Goal: Use online tool/utility: Utilize a website feature to perform a specific function

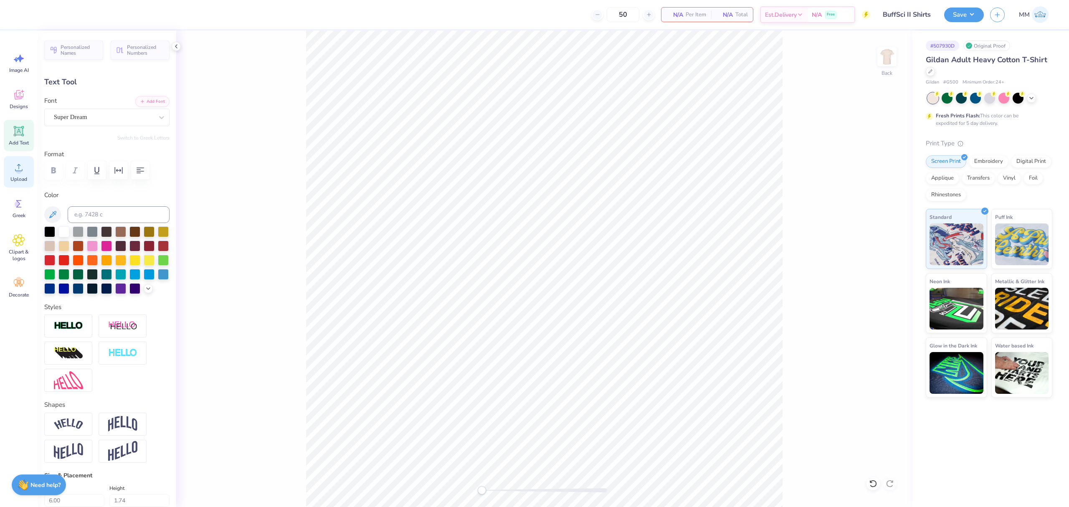
click at [13, 164] on icon at bounding box center [19, 167] width 13 height 13
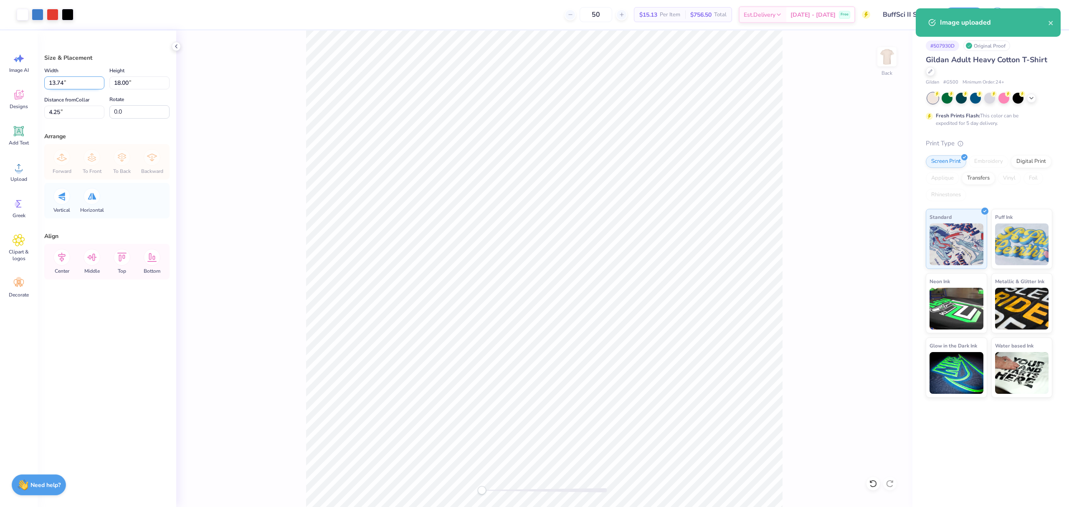
click at [77, 82] on input "13.74" at bounding box center [74, 82] width 60 height 13
type input "11.00"
type input "14.41"
click at [67, 106] on input "6.05" at bounding box center [74, 112] width 60 height 13
type input "2"
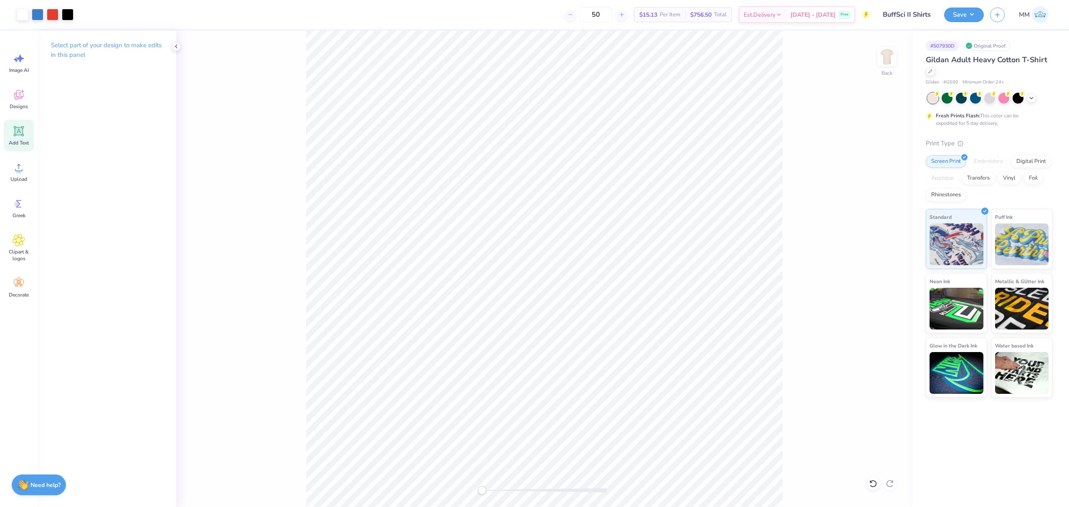
click at [12, 141] on span "Add Text" at bounding box center [19, 142] width 20 height 7
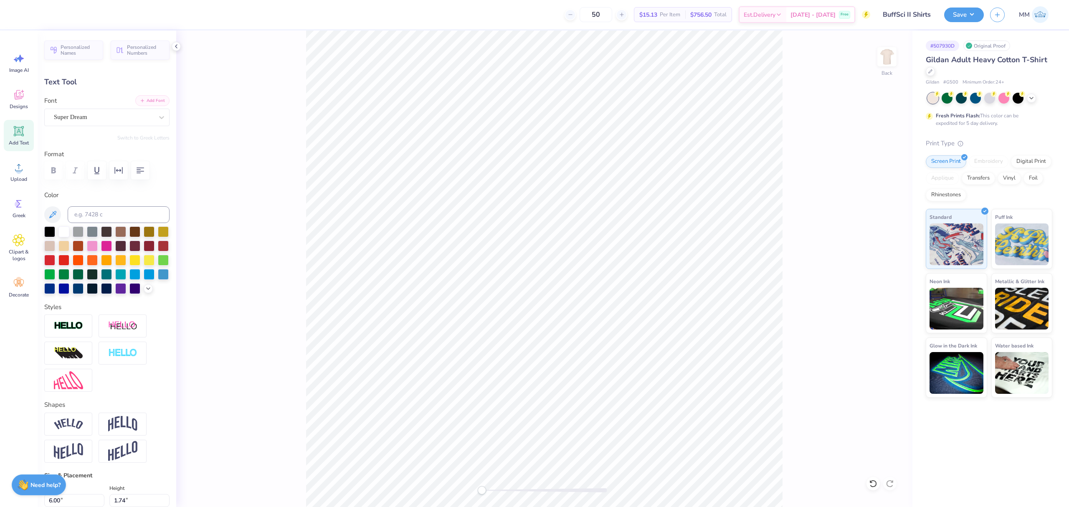
click at [138, 95] on button "Add Font" at bounding box center [152, 100] width 34 height 11
paste textarea "Level Achieved!"
type textarea "Level Achieved!"
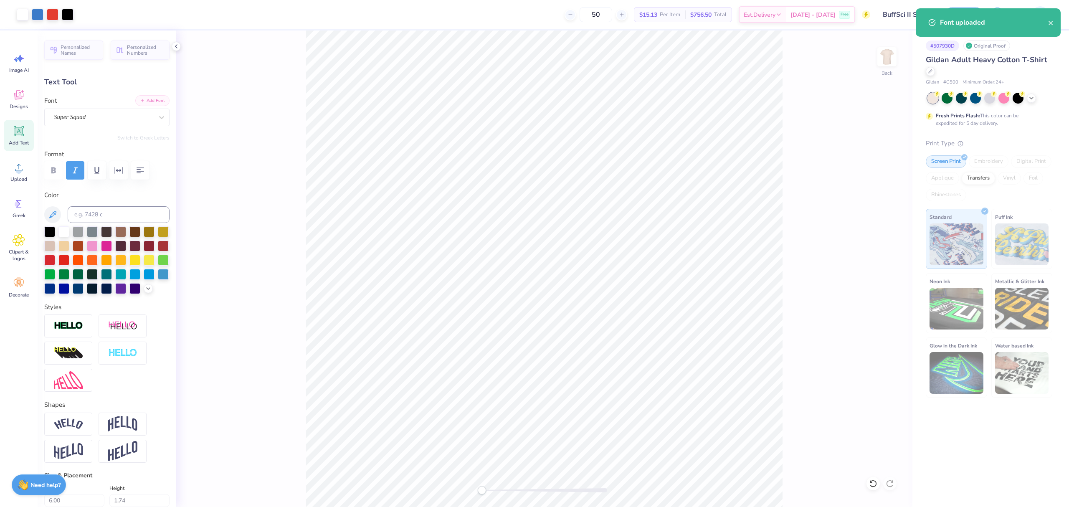
type input "15.02"
type input "1.92"
type input "12.29"
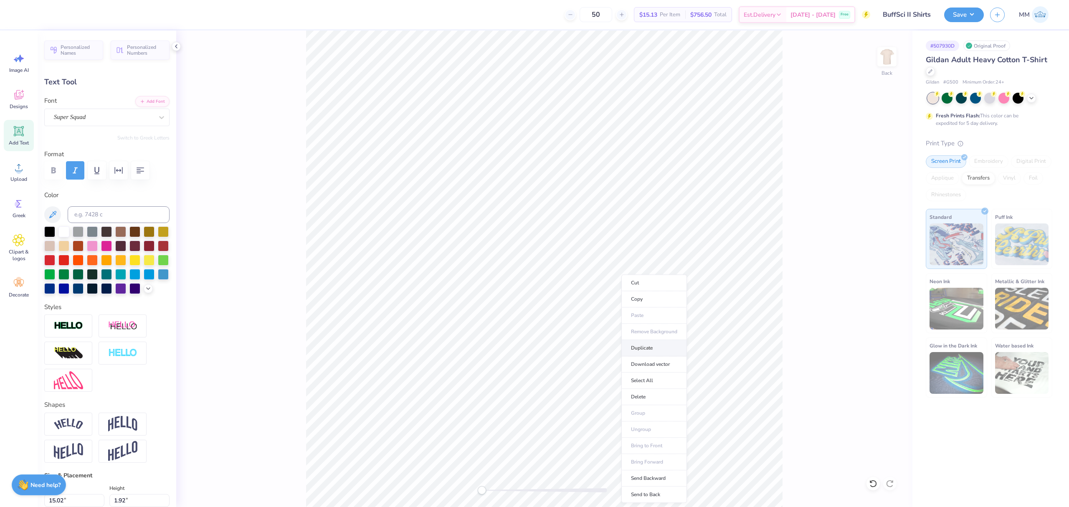
click at [641, 350] on li "Duplicate" at bounding box center [654, 348] width 66 height 16
type input "15.00"
type input "13.29"
type input "10.97"
type input "1.40"
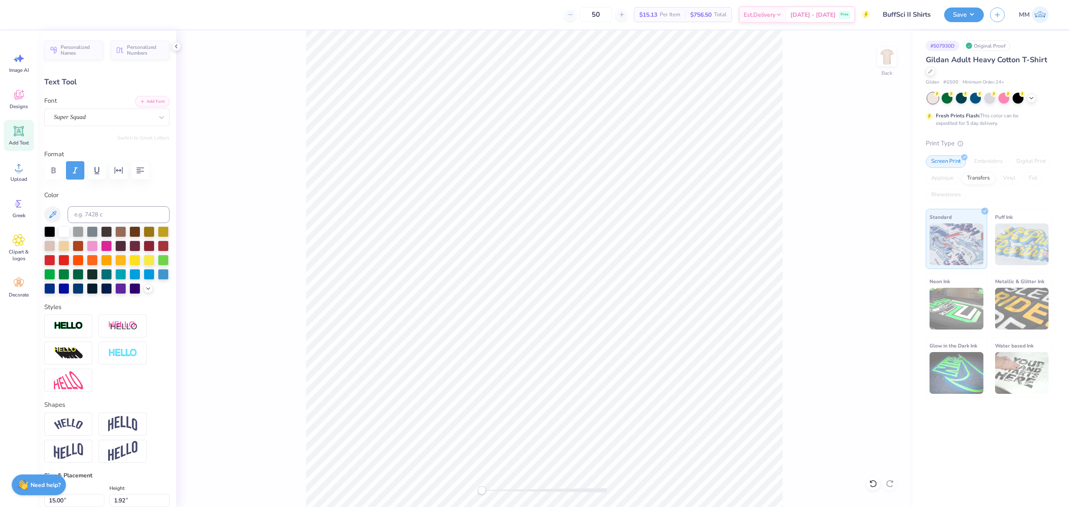
type input "13.81"
drag, startPoint x: 491, startPoint y: 493, endPoint x: 500, endPoint y: 486, distance: 11.5
click at [499, 491] on div at bounding box center [544, 490] width 125 height 8
type input "0.0"
type input "15.02"
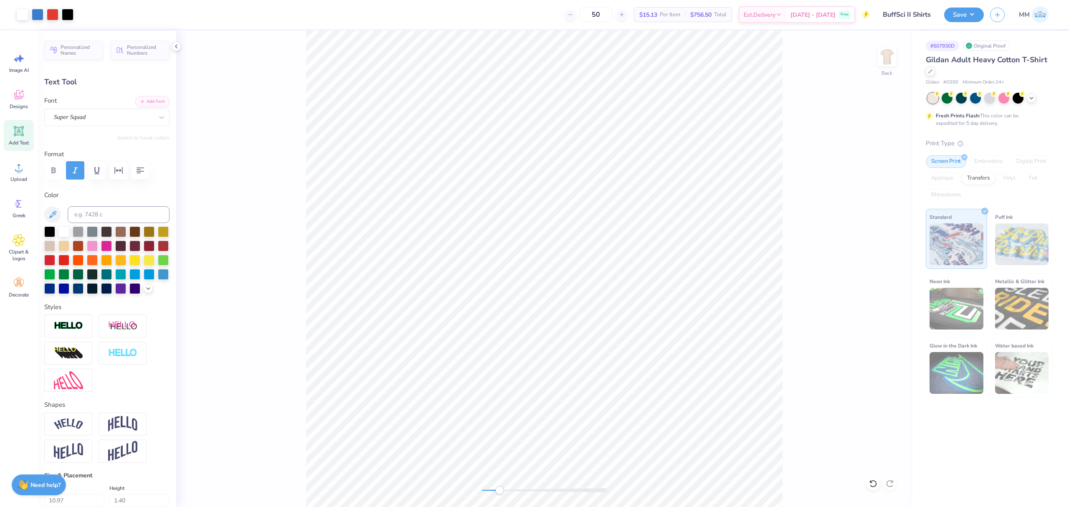
type input "1.92"
type input "12.29"
paste textarea "4,000 Minutes Read"
type textarea "4,000 Minutes Read"
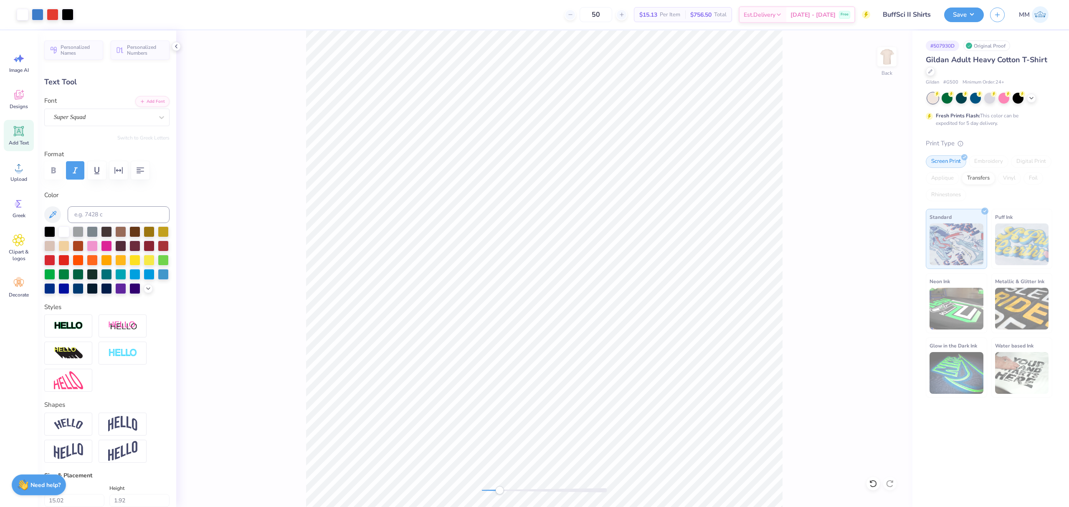
type input "1.69"
type input "12.41"
drag, startPoint x: 498, startPoint y: 487, endPoint x: 486, endPoint y: 487, distance: 12.5
click at [486, 487] on div "Accessibility label" at bounding box center [486, 490] width 8 height 8
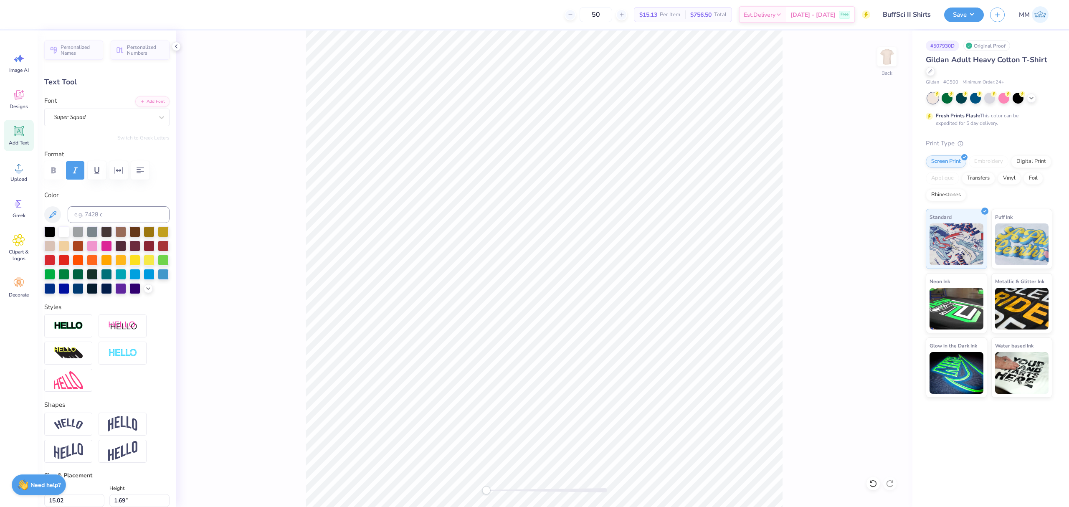
type input "7.35"
type input "0.82"
type input "13.27"
type input "8.23"
type input "0.92"
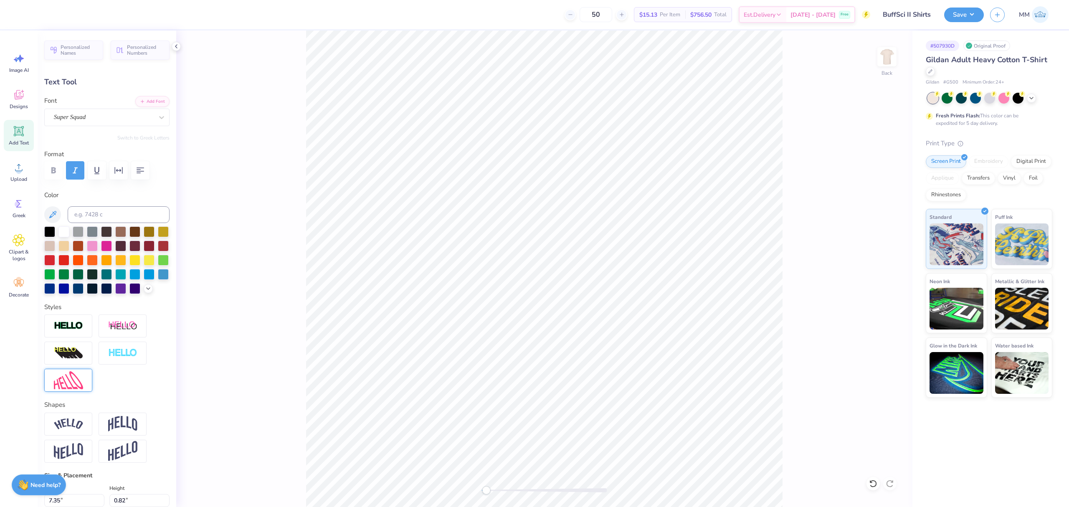
type input "15.02"
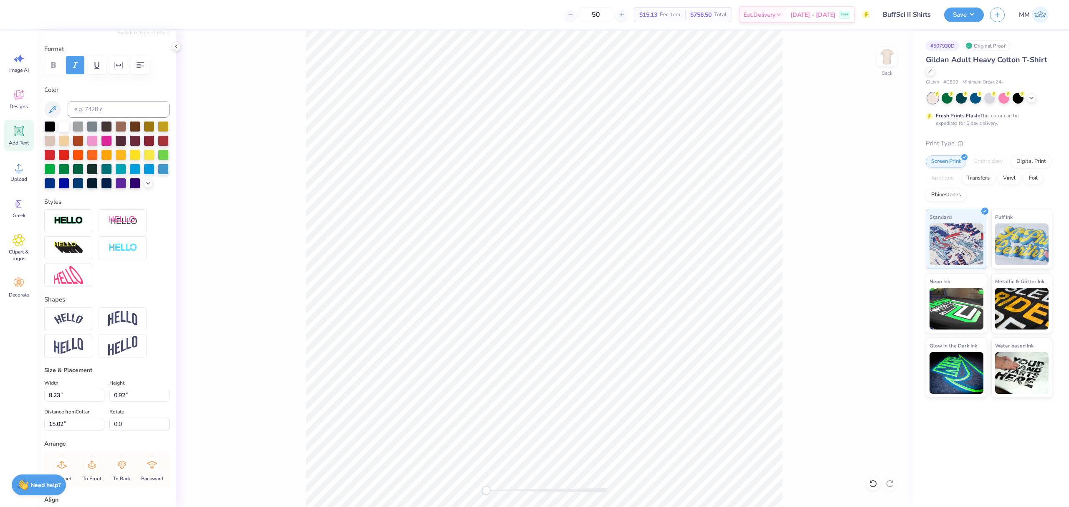
scroll to position [0, 0]
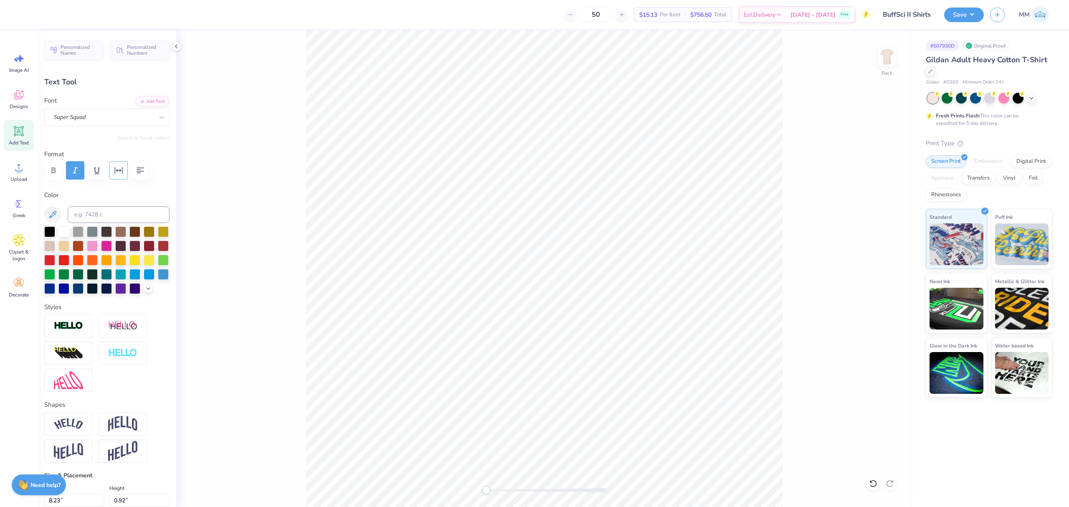
click at [120, 169] on icon "button" at bounding box center [119, 170] width 8 height 7
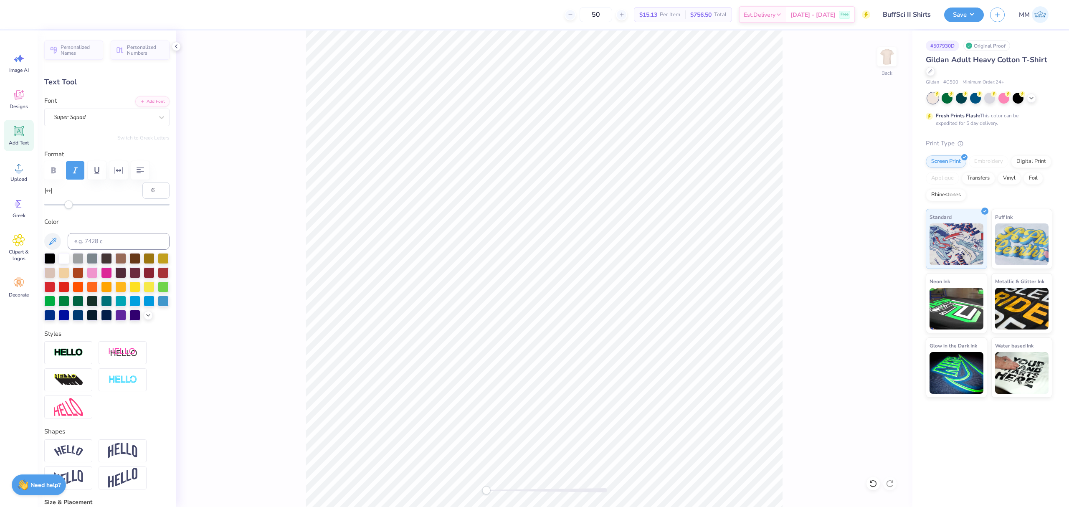
type input "7"
drag, startPoint x: 64, startPoint y: 206, endPoint x: 71, endPoint y: 206, distance: 6.7
click at [71, 206] on div "Accessibility label" at bounding box center [70, 204] width 8 height 8
type input "9.15"
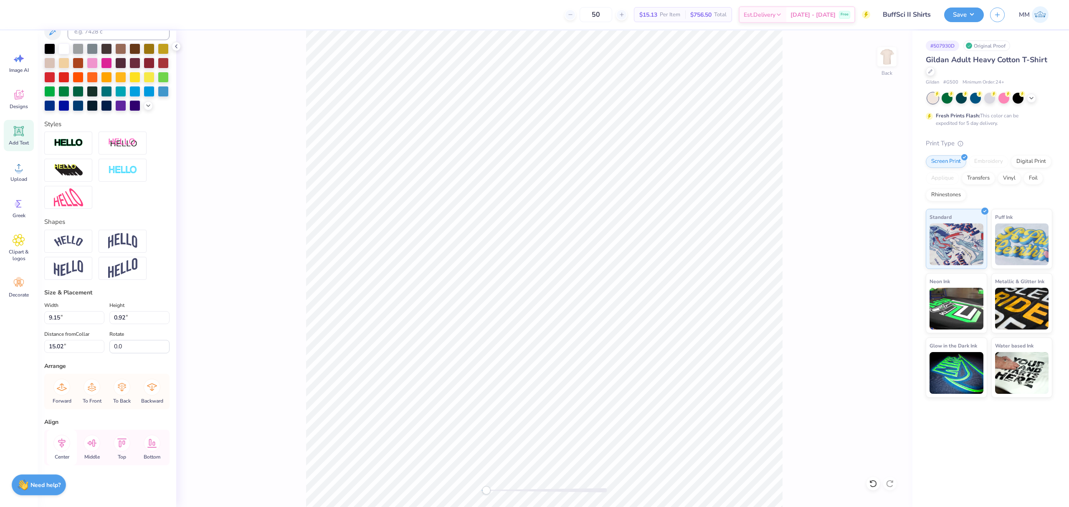
click at [66, 437] on icon at bounding box center [61, 443] width 17 height 17
click at [61, 445] on icon at bounding box center [61, 443] width 17 height 17
click at [475, 493] on div "Back" at bounding box center [544, 268] width 736 height 476
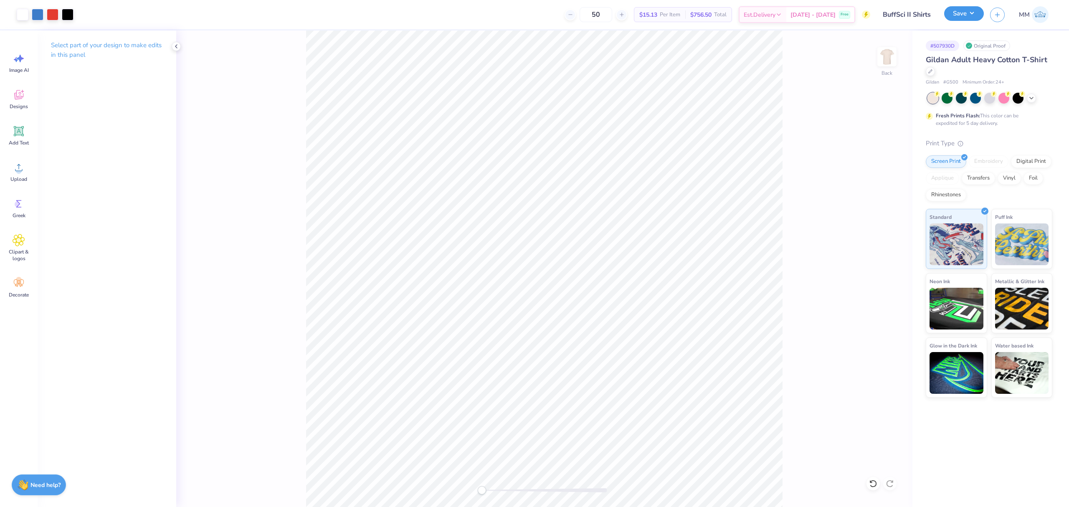
click at [959, 15] on button "Save" at bounding box center [964, 13] width 40 height 15
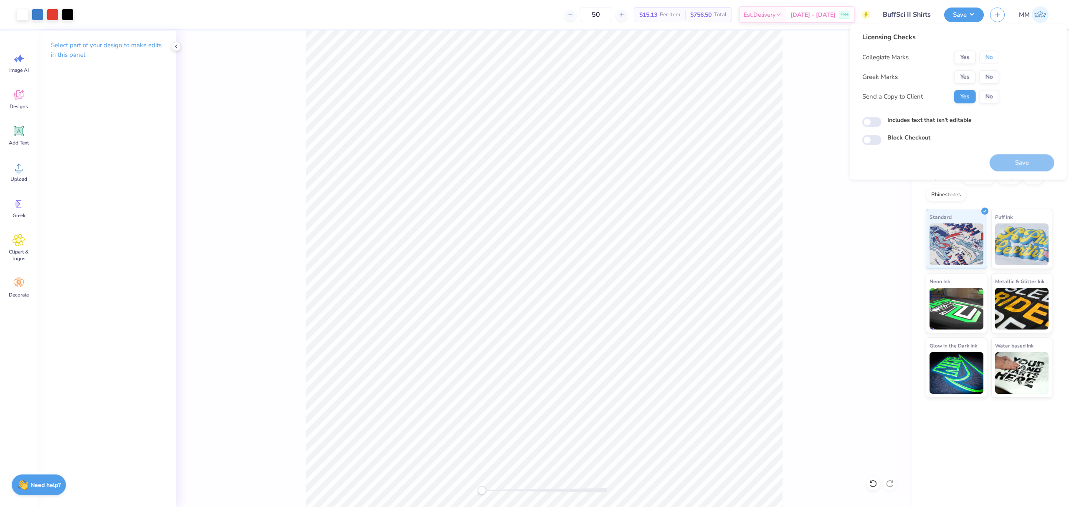
drag, startPoint x: 984, startPoint y: 57, endPoint x: 987, endPoint y: 68, distance: 11.6
click at [984, 58] on button "No" at bounding box center [989, 57] width 20 height 13
click at [989, 77] on button "No" at bounding box center [989, 76] width 20 height 13
click at [932, 122] on label "Includes text that isn't editable" at bounding box center [929, 120] width 84 height 9
click at [881, 122] on input "Includes text that isn't editable" at bounding box center [871, 122] width 19 height 10
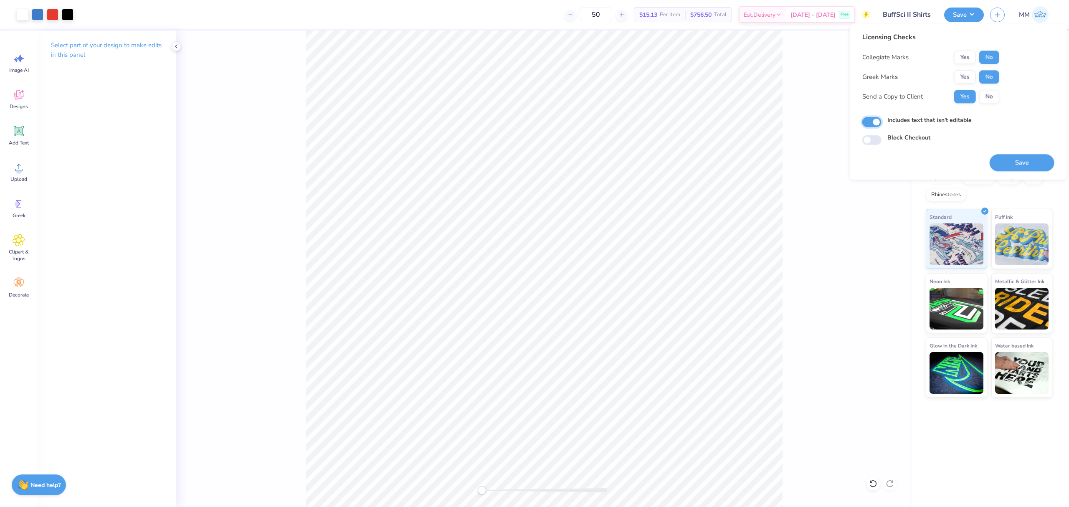
checkbox input "true"
click at [1006, 159] on button "Save" at bounding box center [1021, 162] width 65 height 17
